Goal: Information Seeking & Learning: Learn about a topic

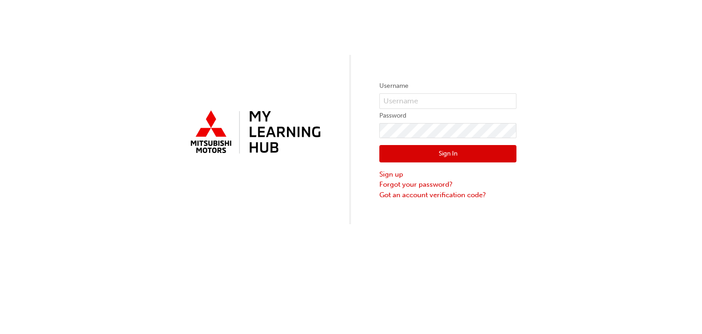
click at [392, 109] on form "Username Password Sign In Sign up Forgot your password? Got an account verifica…" at bounding box center [447, 139] width 137 height 119
drag, startPoint x: 394, startPoint y: 106, endPoint x: 400, endPoint y: 105, distance: 6.4
click at [394, 106] on input "text" at bounding box center [447, 101] width 137 height 16
type input "0005797644"
click at [425, 155] on button "Sign In" at bounding box center [447, 153] width 137 height 17
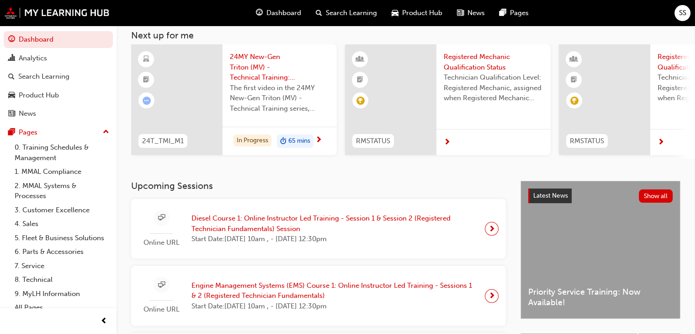
scroll to position [91, 0]
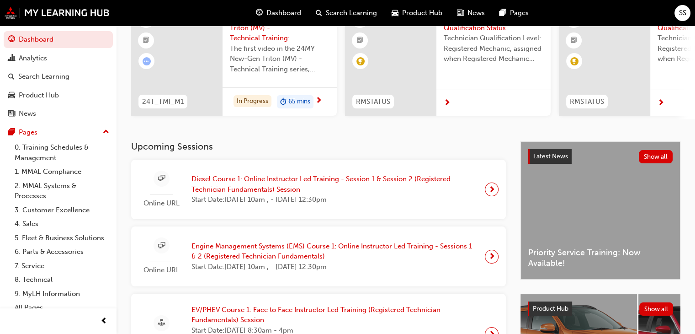
click at [260, 183] on span "Diesel Course 1: Online Instructor Led Training - Session 1 & Session 2 (Regist…" at bounding box center [335, 184] width 286 height 21
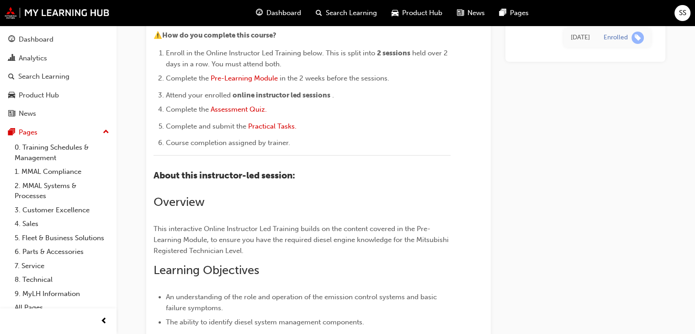
scroll to position [122, 0]
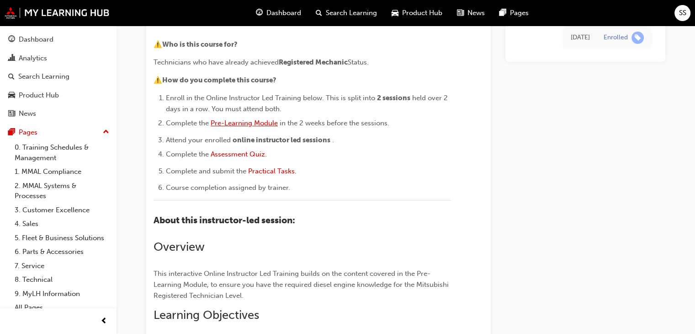
click at [256, 123] on span "Pre-Learning Module" at bounding box center [244, 123] width 67 height 8
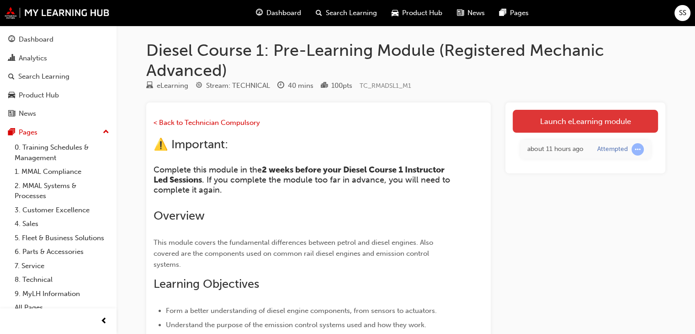
click at [517, 124] on link "Launch eLearning module" at bounding box center [585, 121] width 145 height 23
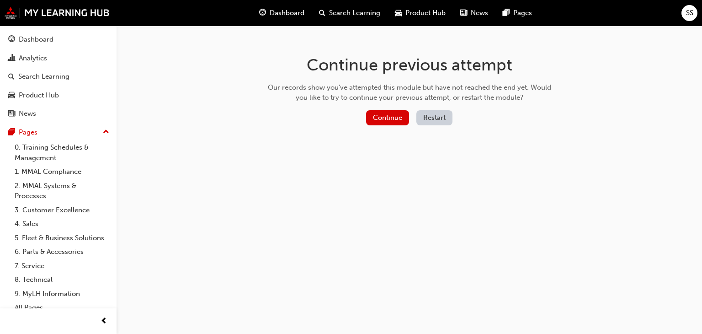
click at [428, 118] on button "Restart" at bounding box center [434, 117] width 36 height 15
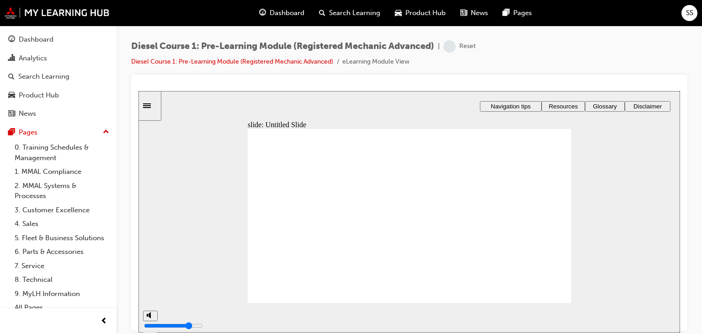
type input "3"
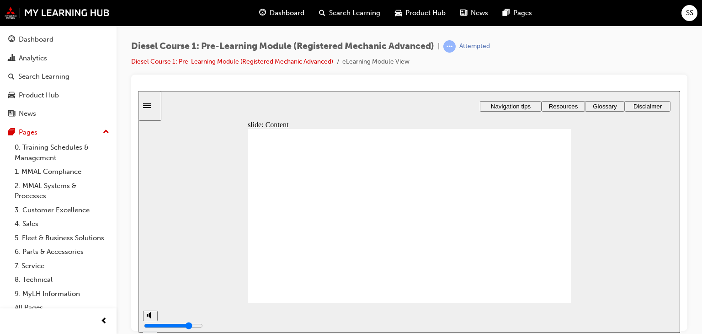
type input "4"
type input "7"
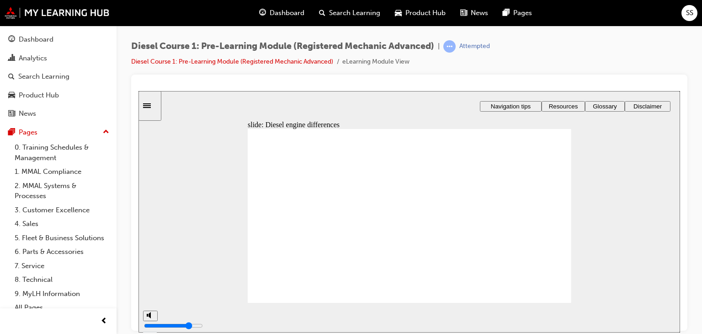
type input "8"
type input "9"
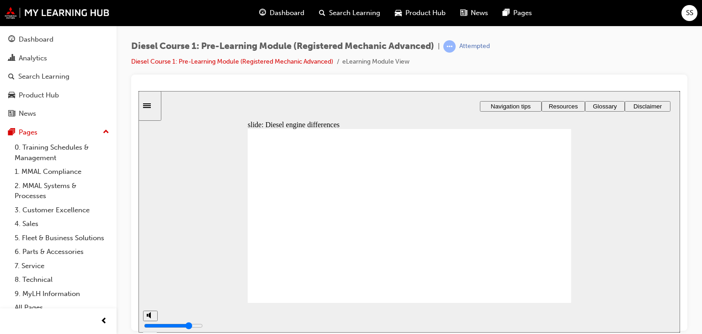
drag, startPoint x: 521, startPoint y: 234, endPoint x: 469, endPoint y: 180, distance: 75.0
drag, startPoint x: 513, startPoint y: 214, endPoint x: 459, endPoint y: 208, distance: 53.8
drag, startPoint x: 528, startPoint y: 188, endPoint x: 471, endPoint y: 245, distance: 80.5
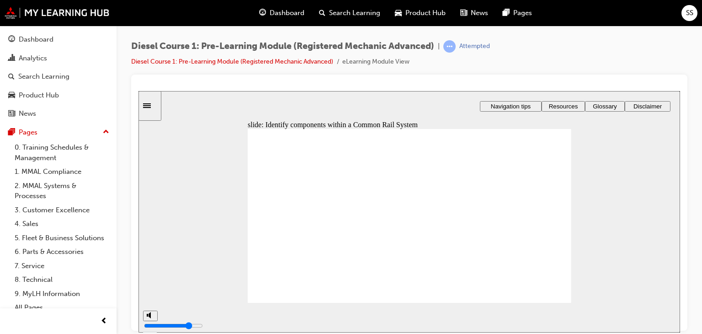
type input "36"
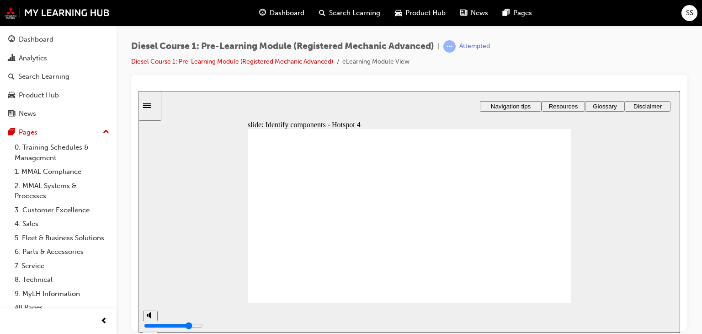
type input "38"
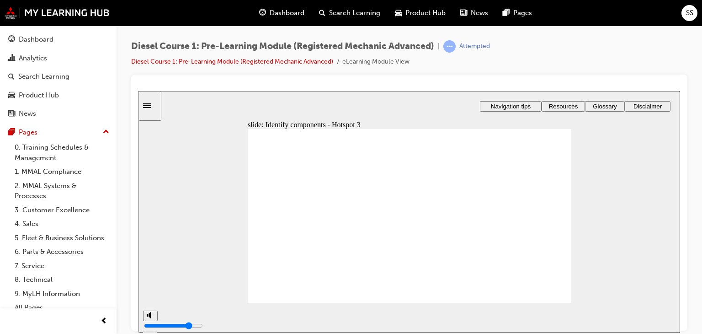
type input "41"
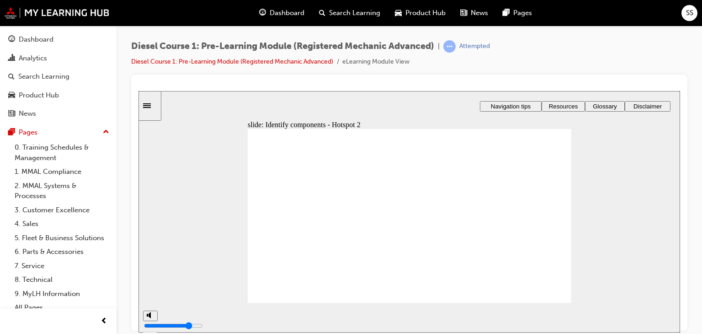
type input "43"
type input "45"
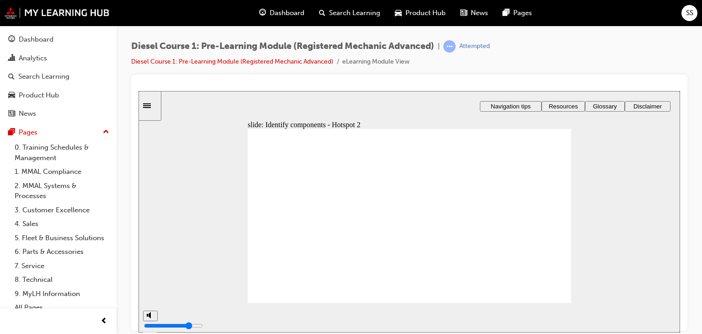
type input "46"
type input "47"
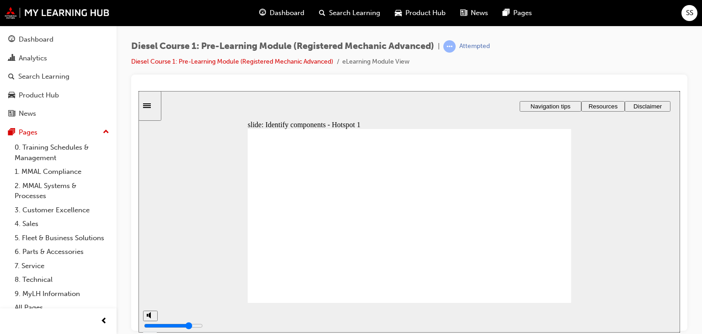
type input "50"
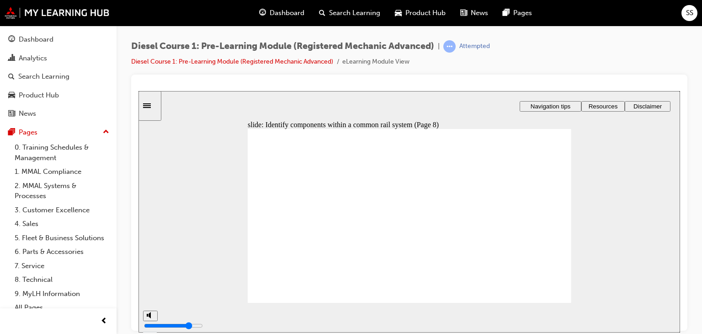
type input "57"
type input "58"
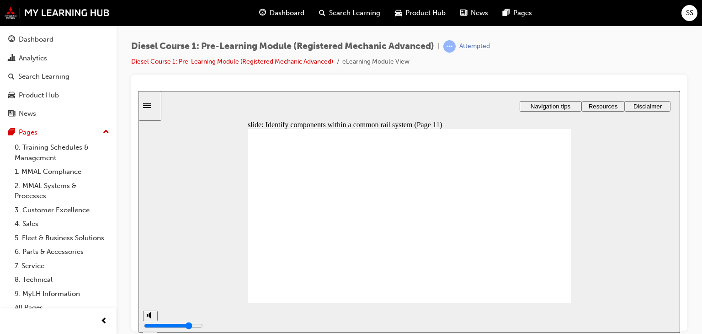
type input "59"
type input "61"
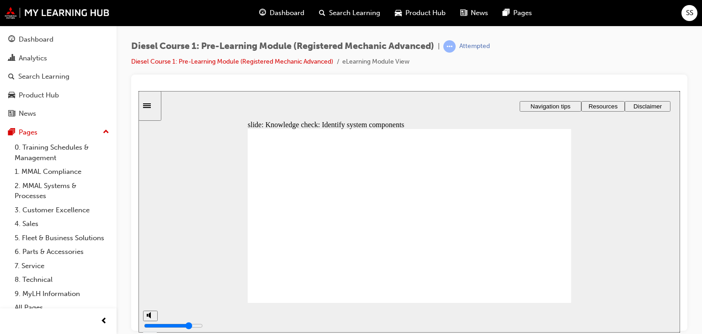
drag, startPoint x: 511, startPoint y: 254, endPoint x: 309, endPoint y: 216, distance: 205.6
drag, startPoint x: 455, startPoint y: 211, endPoint x: 357, endPoint y: 209, distance: 98.3
drag, startPoint x: 450, startPoint y: 197, endPoint x: 311, endPoint y: 234, distance: 143.7
drag, startPoint x: 376, startPoint y: 231, endPoint x: 343, endPoint y: 250, distance: 37.2
drag, startPoint x: 463, startPoint y: 256, endPoint x: 380, endPoint y: 246, distance: 82.8
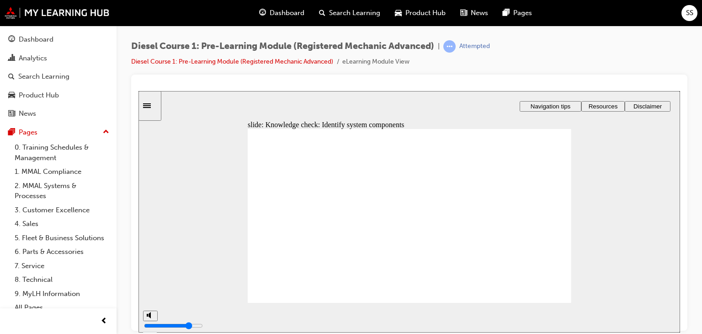
drag, startPoint x: 448, startPoint y: 237, endPoint x: 384, endPoint y: 235, distance: 64.0
drag, startPoint x: 507, startPoint y: 235, endPoint x: 364, endPoint y: 231, distance: 143.6
drag, startPoint x: 504, startPoint y: 199, endPoint x: 351, endPoint y: 253, distance: 162.6
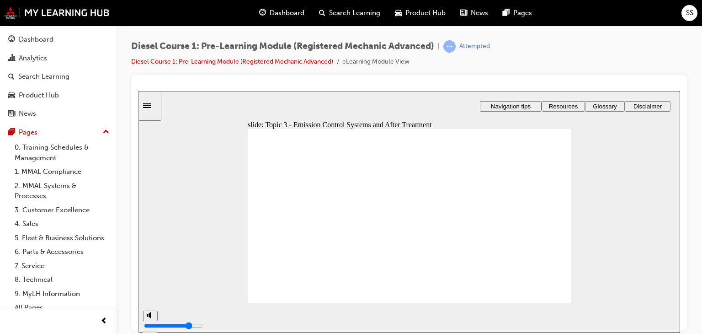
type input "66"
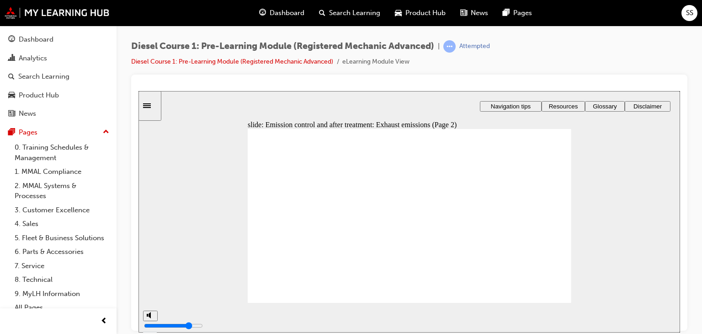
type input "68"
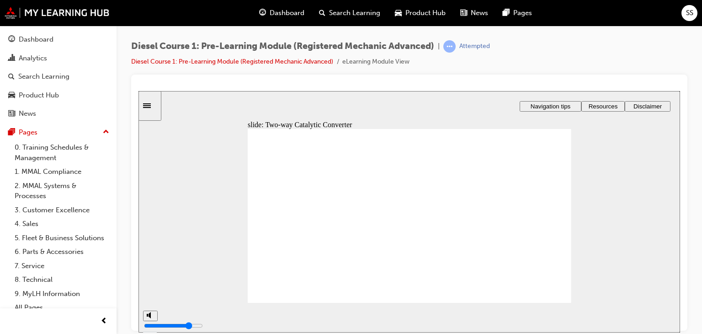
drag, startPoint x: 367, startPoint y: 176, endPoint x: 373, endPoint y: 175, distance: 6.5
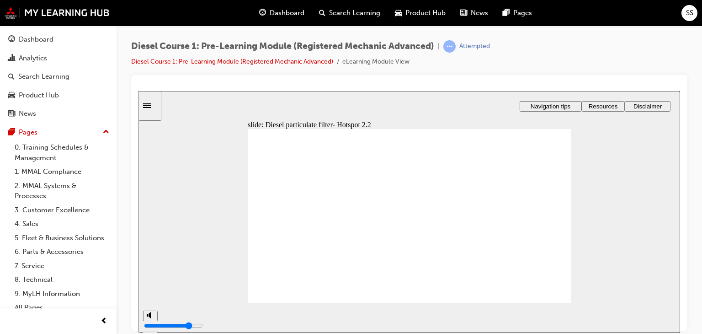
type input "73"
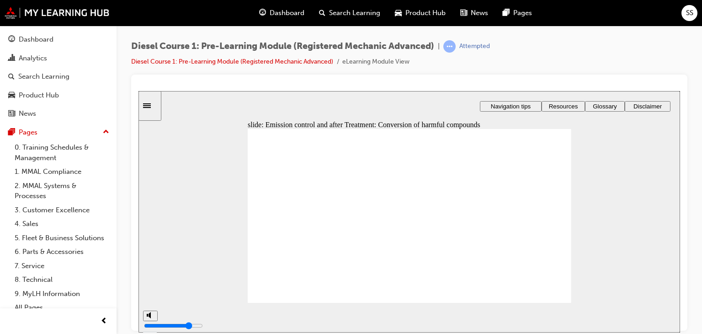
drag, startPoint x: 506, startPoint y: 189, endPoint x: 466, endPoint y: 247, distance: 70.5
drag, startPoint x: 506, startPoint y: 212, endPoint x: 445, endPoint y: 214, distance: 60.8
drag, startPoint x: 504, startPoint y: 235, endPoint x: 438, endPoint y: 185, distance: 82.5
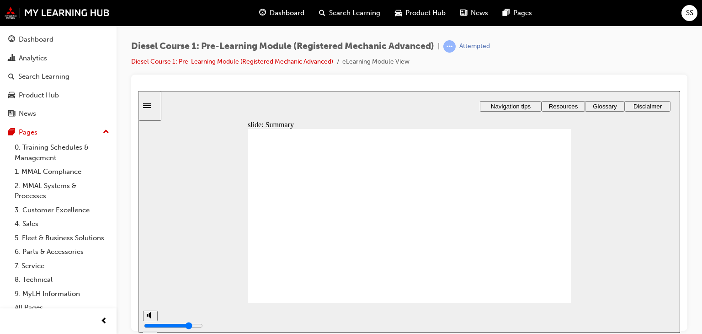
click at [138, 91] on image at bounding box center [138, 91] width 0 height 0
type input "81"
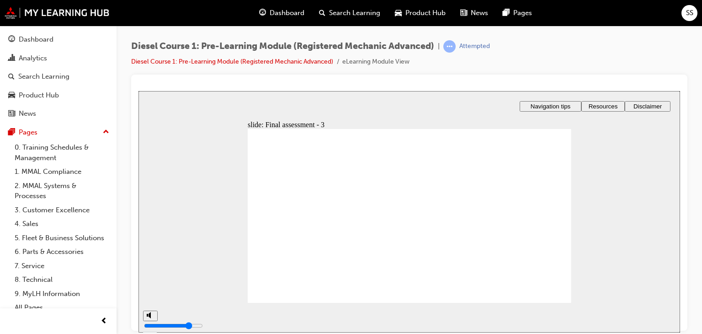
checkbox input "true"
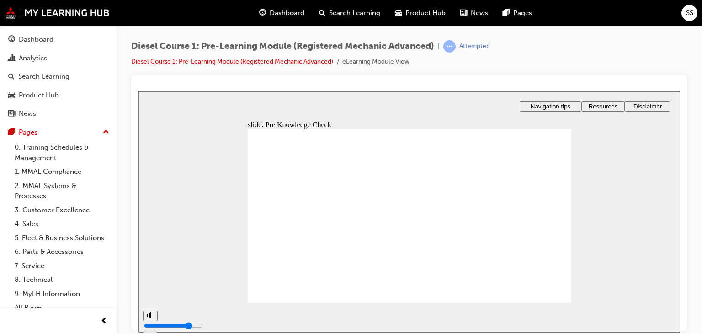
radio input "true"
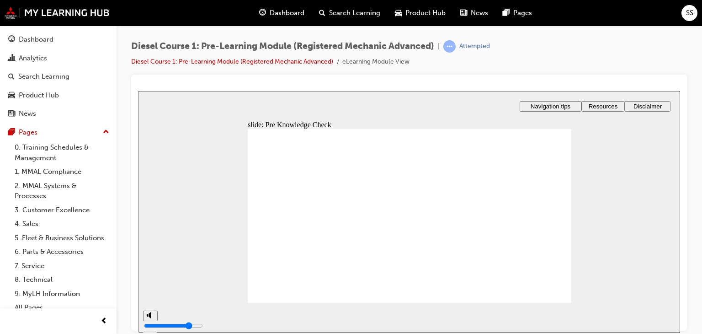
type input "86"
radio input "true"
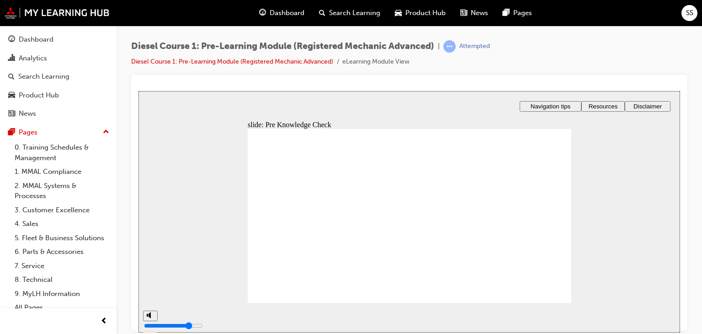
radio input "true"
checkbox input "true"
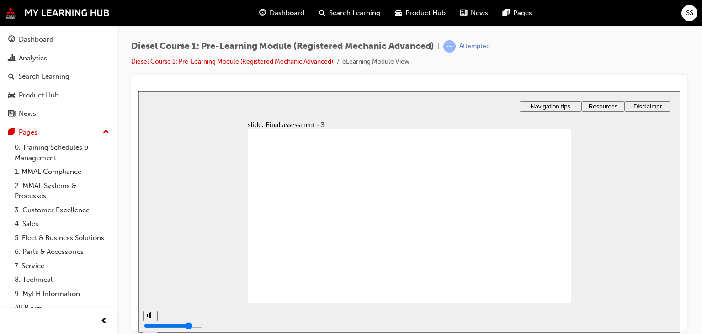
checkbox input "true"
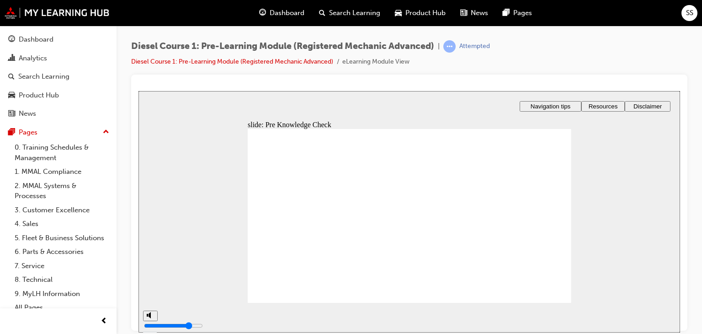
radio input "true"
drag, startPoint x: 300, startPoint y: 234, endPoint x: 298, endPoint y: 228, distance: 6.2
radio input "true"
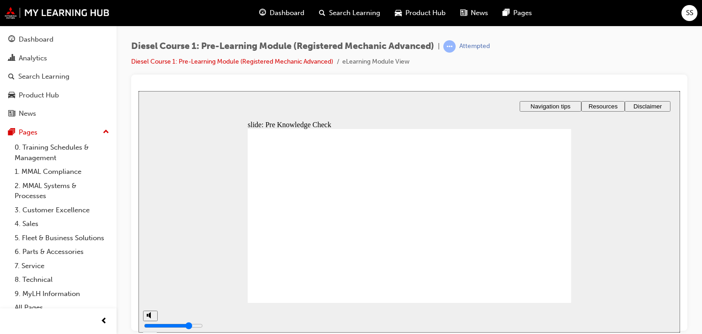
type input "93"
radio input "true"
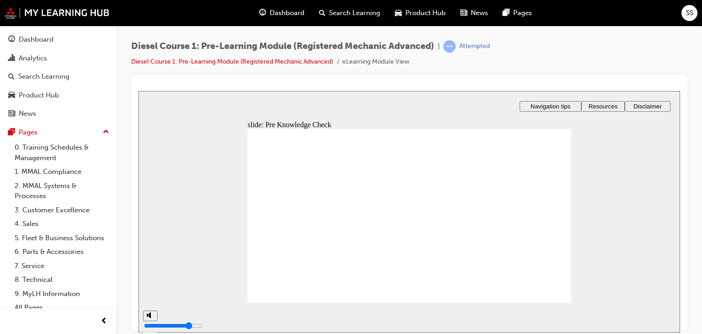
radio input "false"
radio input "true"
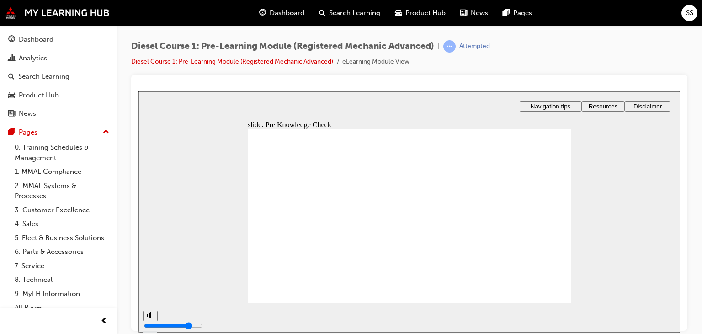
radio input "true"
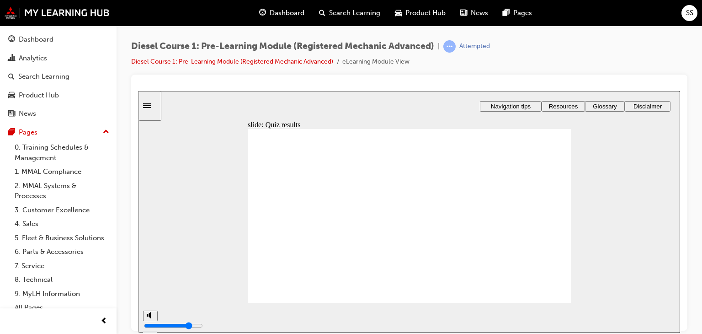
type input "99"
drag, startPoint x: 296, startPoint y: 261, endPoint x: 362, endPoint y: 260, distance: 66.3
click at [151, 103] on icon "Sidebar Toggle" at bounding box center [147, 105] width 8 height 5
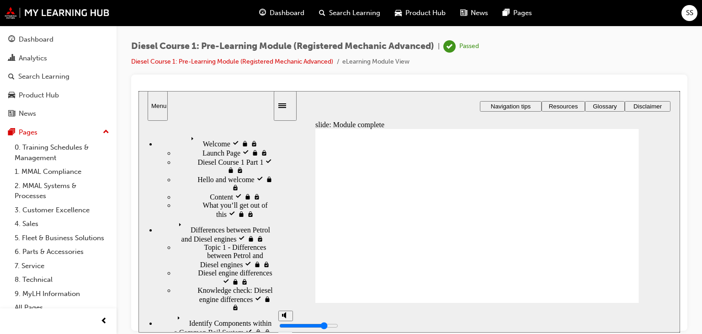
click at [284, 107] on div "Sidebar Toggle" at bounding box center [285, 105] width 16 height 7
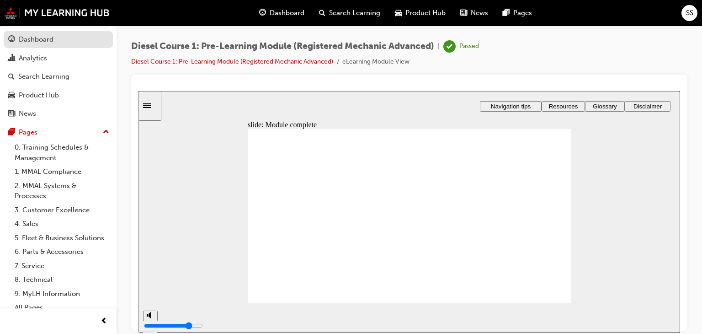
click at [77, 35] on div "Dashboard" at bounding box center [58, 39] width 100 height 11
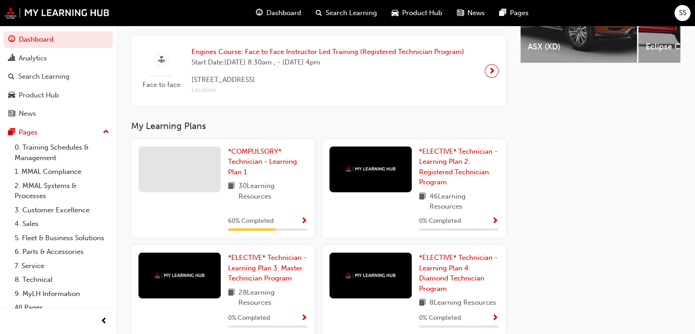
scroll to position [426, 0]
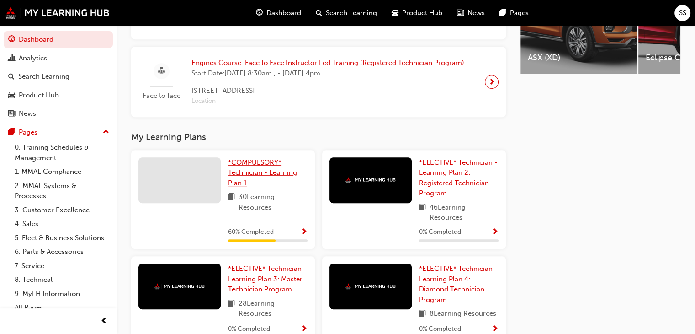
click at [244, 161] on span "*COMPULSORY* Technician - Learning Plan 1" at bounding box center [262, 172] width 69 height 29
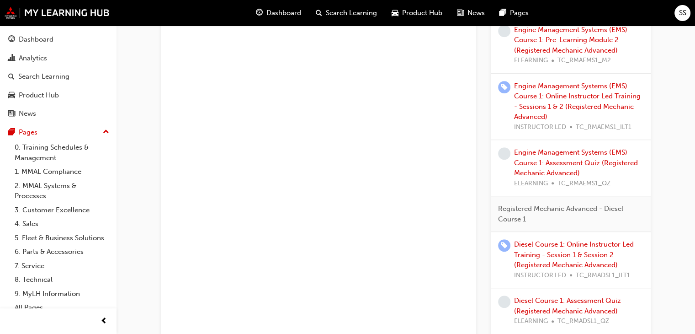
scroll to position [694, 0]
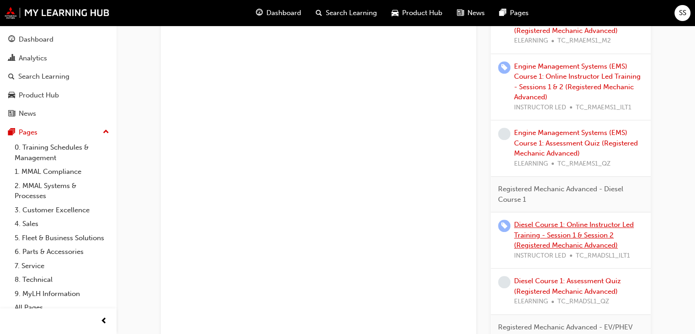
click at [564, 225] on link "Diesel Course 1: Online Instructor Led Training - Session 1 & Session 2 (Regist…" at bounding box center [574, 234] width 120 height 29
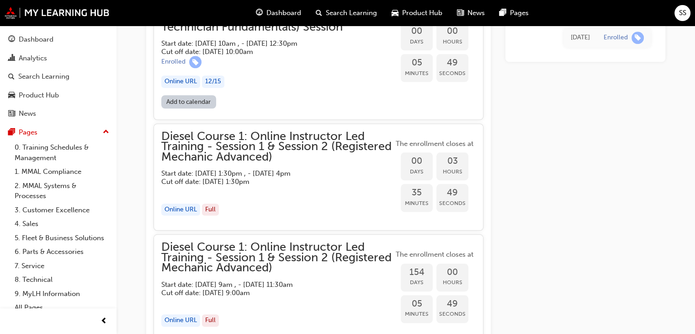
scroll to position [694, 0]
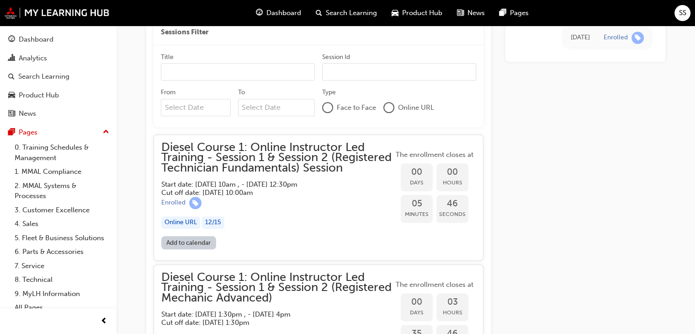
click at [254, 152] on span "Diesel Course 1: Online Instructor Led Training - Session 1 & Session 2 (Regist…" at bounding box center [277, 157] width 232 height 31
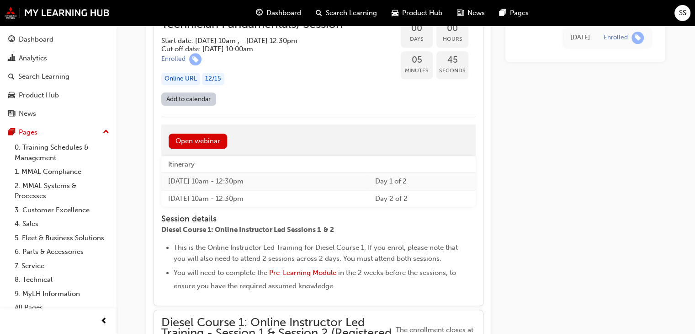
scroll to position [877, 0]
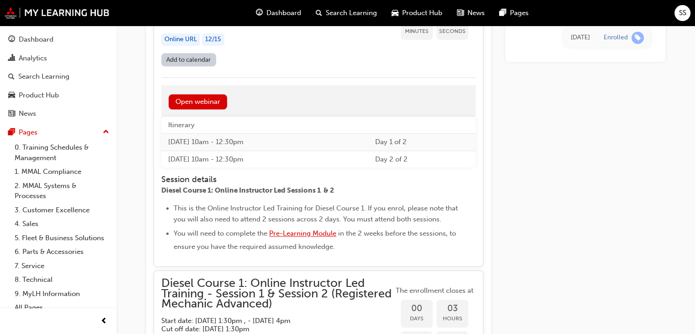
click at [331, 230] on span "Pre-Learning Module" at bounding box center [302, 233] width 67 height 8
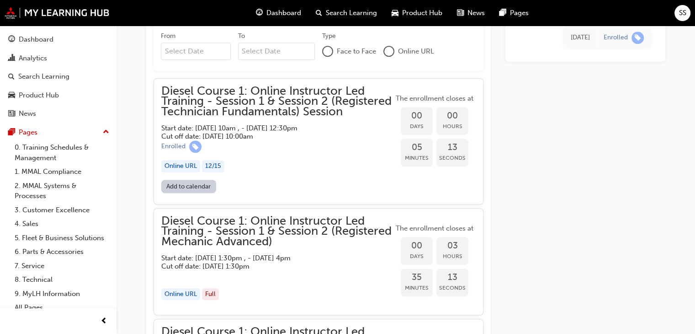
scroll to position [659, 0]
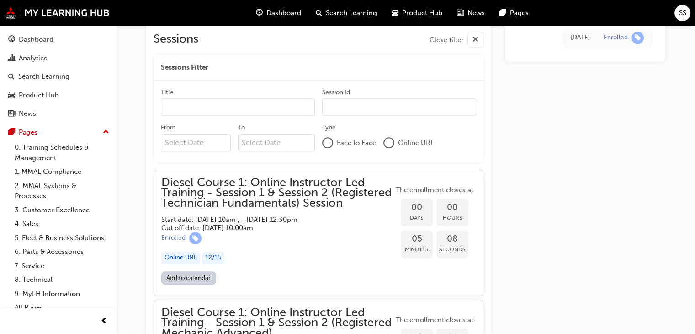
click at [283, 198] on span "Diesel Course 1: Online Instructor Led Training - Session 1 & Session 2 (Regist…" at bounding box center [277, 192] width 232 height 31
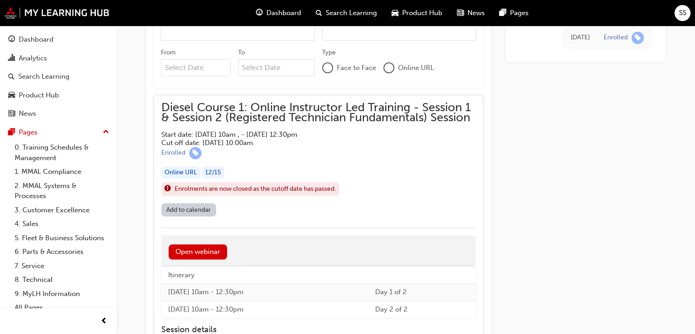
scroll to position [732, 0]
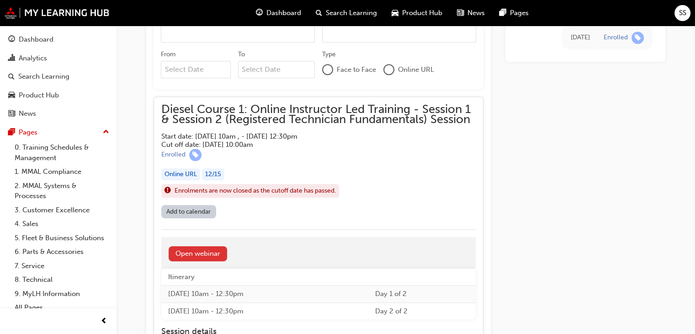
click at [210, 256] on link "Open webinar" at bounding box center [198, 253] width 59 height 15
